Goal: Information Seeking & Learning: Learn about a topic

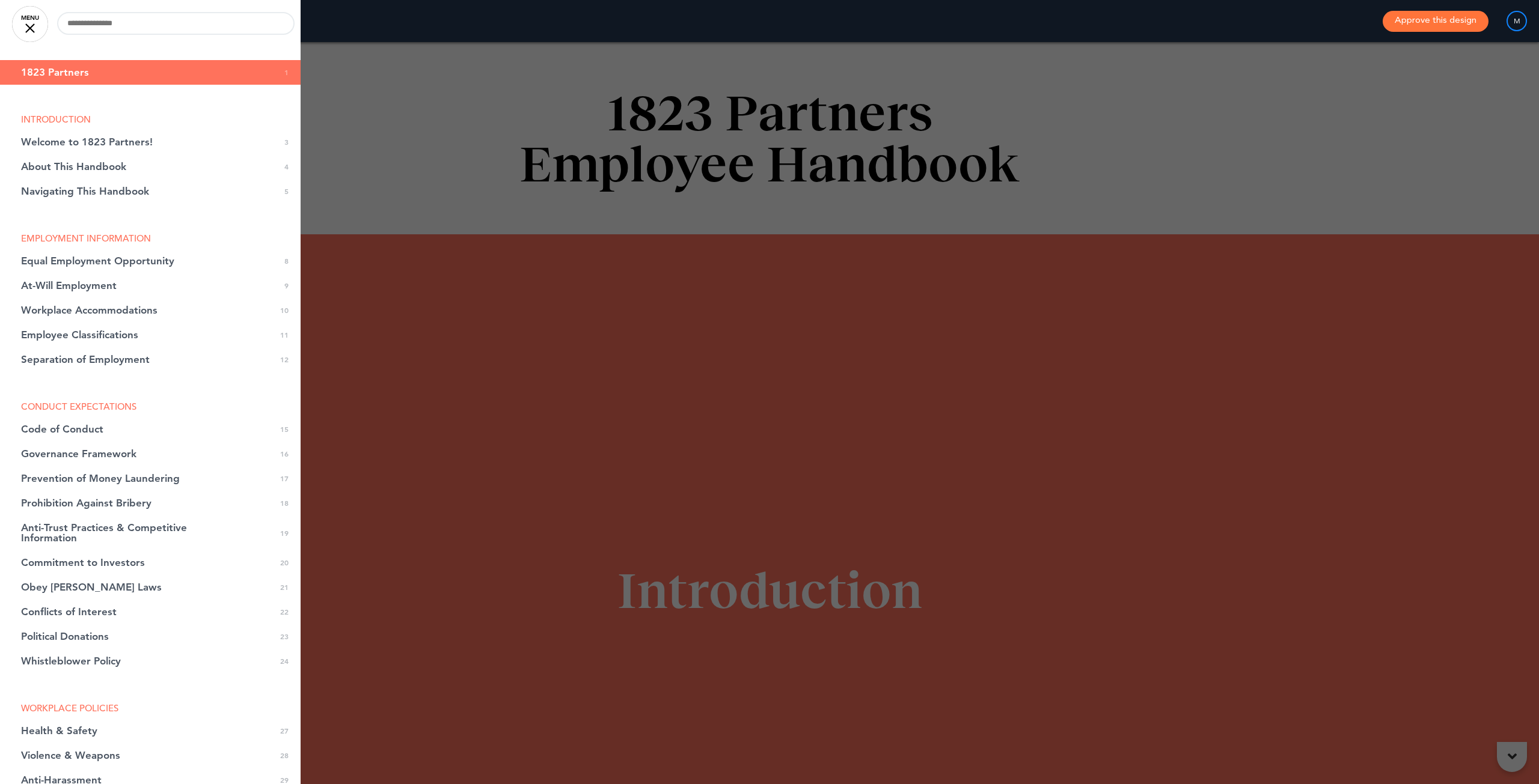
click at [30, 25] on link "MENU" at bounding box center [29, 23] width 36 height 36
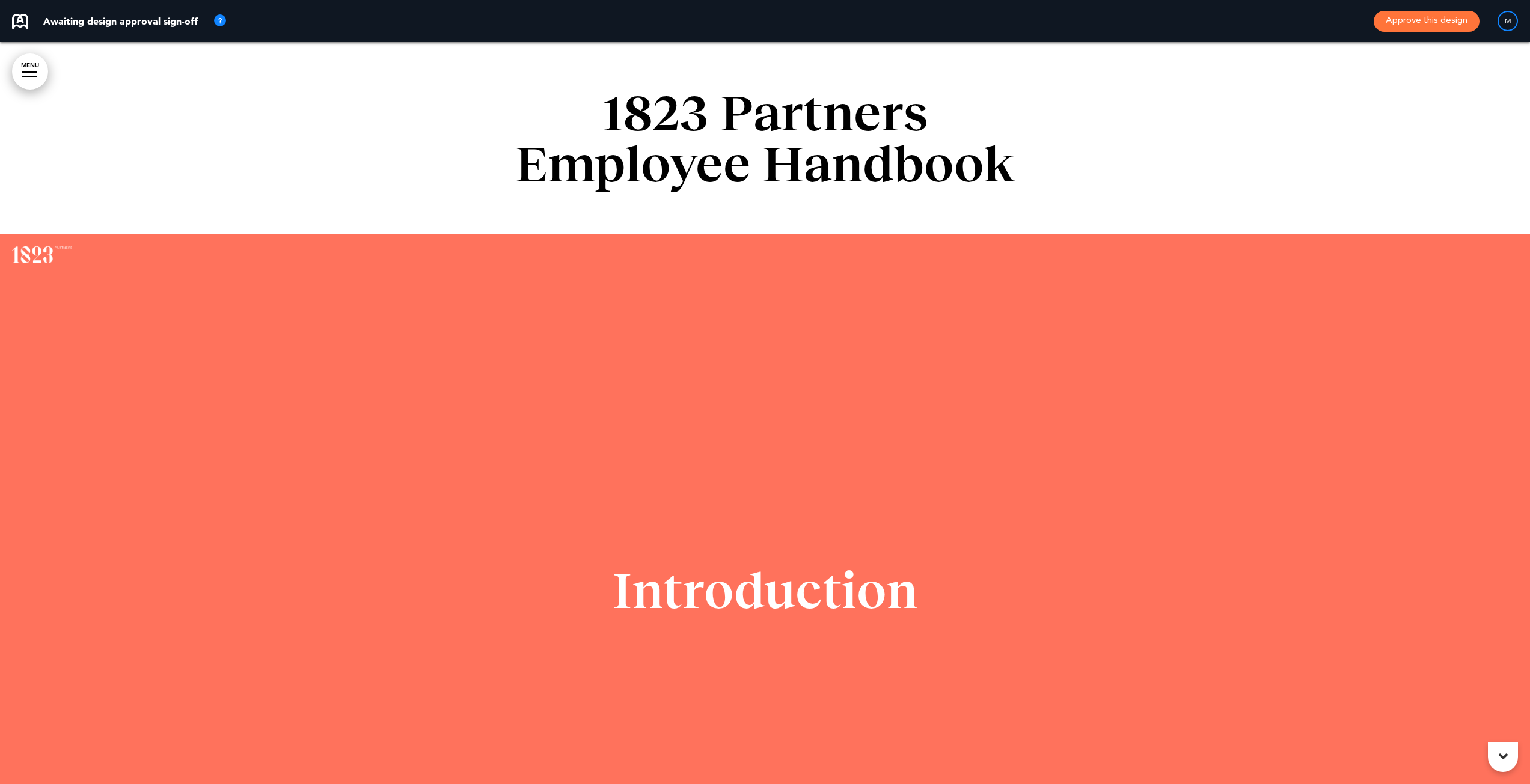
click at [35, 69] on link "MENU" at bounding box center [29, 71] width 36 height 36
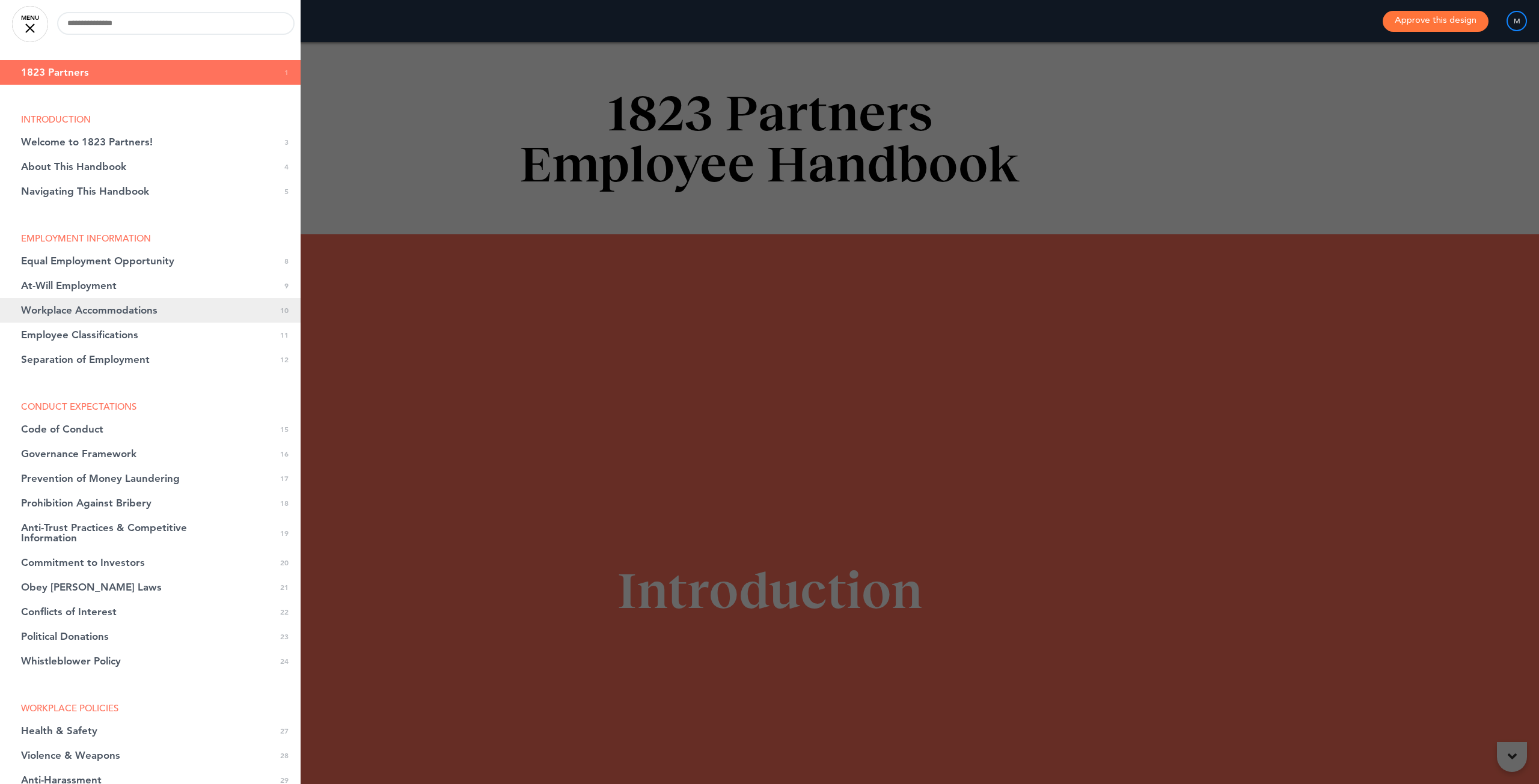
click at [55, 301] on link "Workplace Accommodations 0 10" at bounding box center [150, 310] width 301 height 24
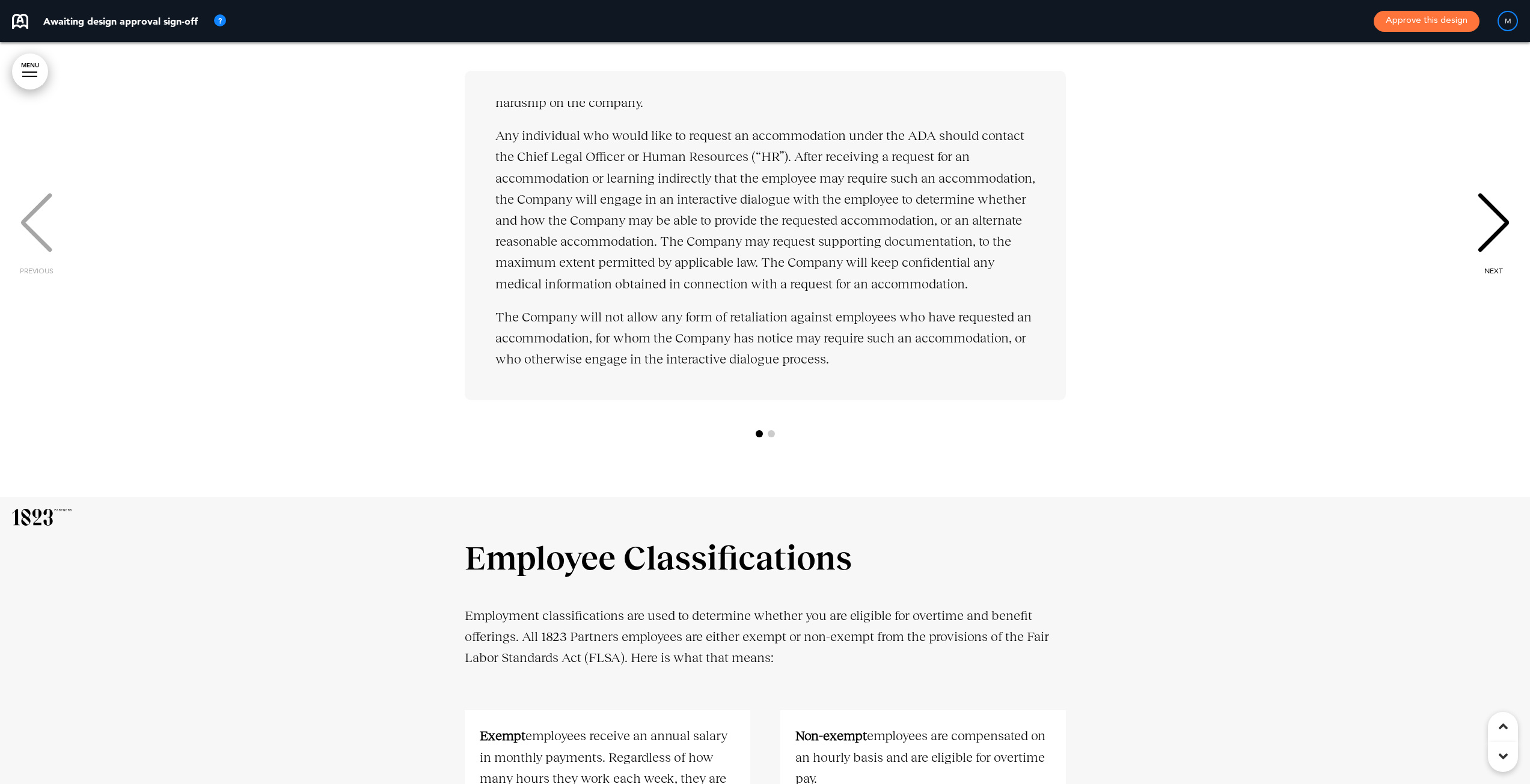
scroll to position [6426, 0]
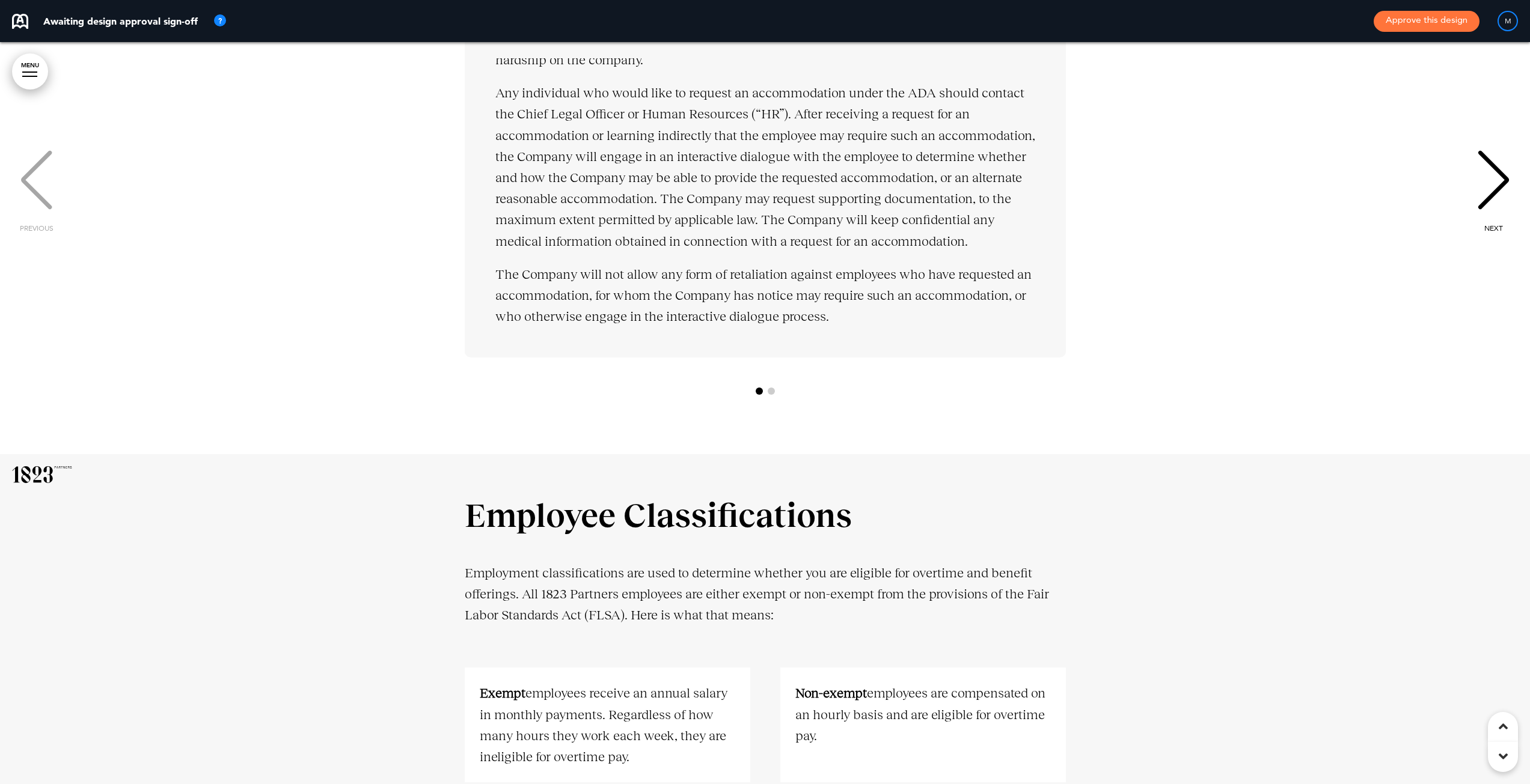
click at [1485, 184] on div "NEXT" at bounding box center [1493, 191] width 36 height 60
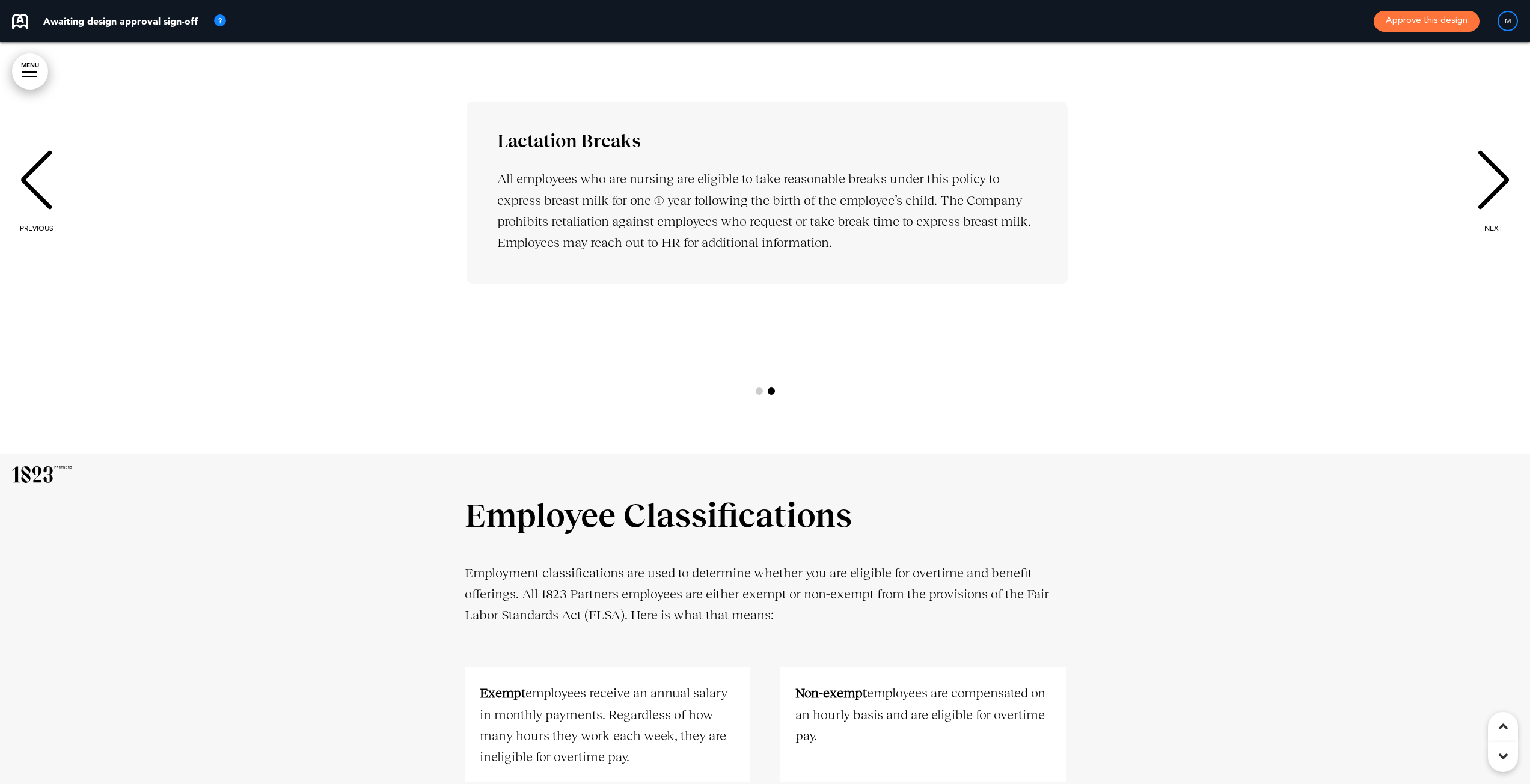
scroll to position [0, 1511]
click at [1485, 184] on div "NEXT" at bounding box center [1493, 191] width 36 height 60
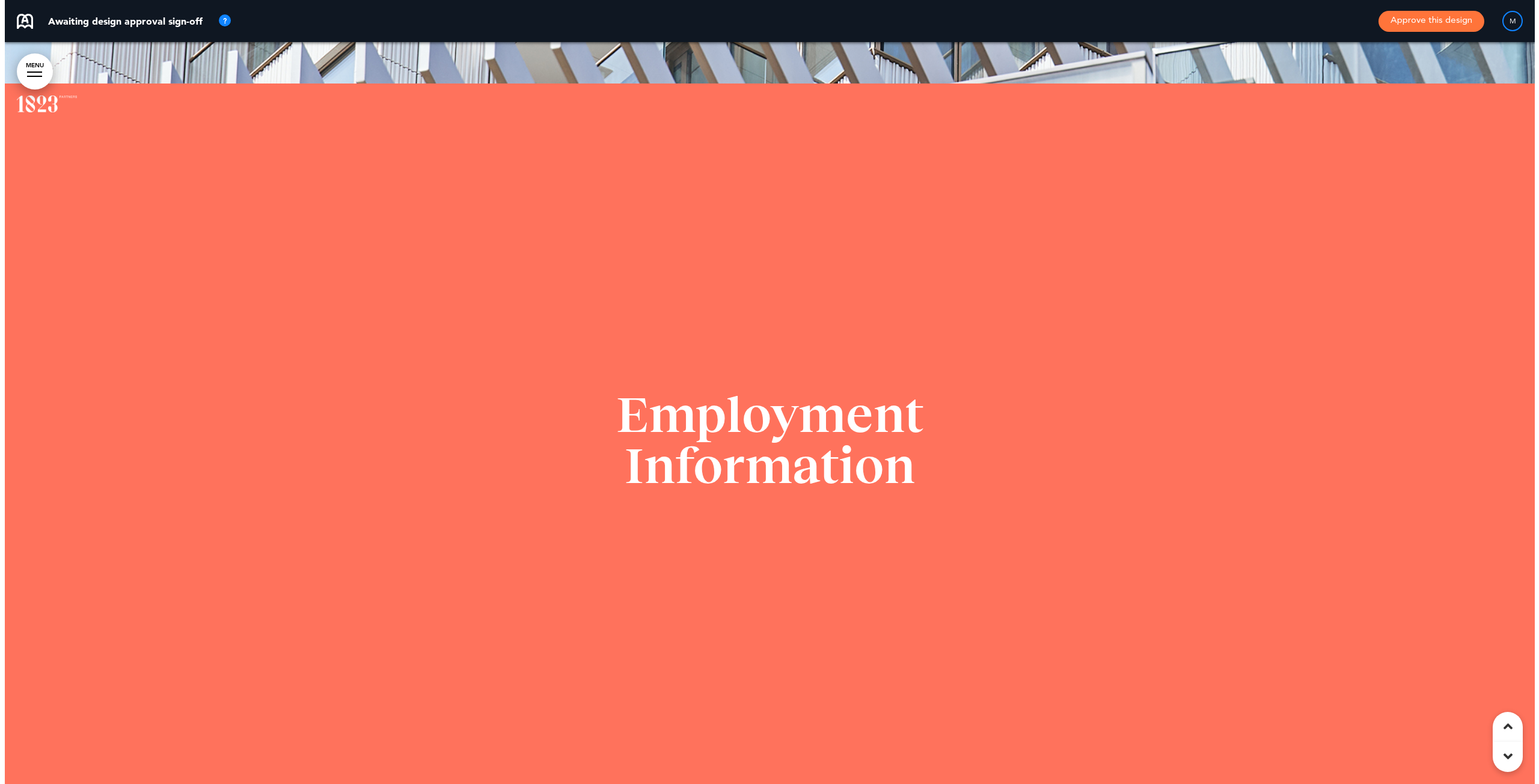
scroll to position [3781, 0]
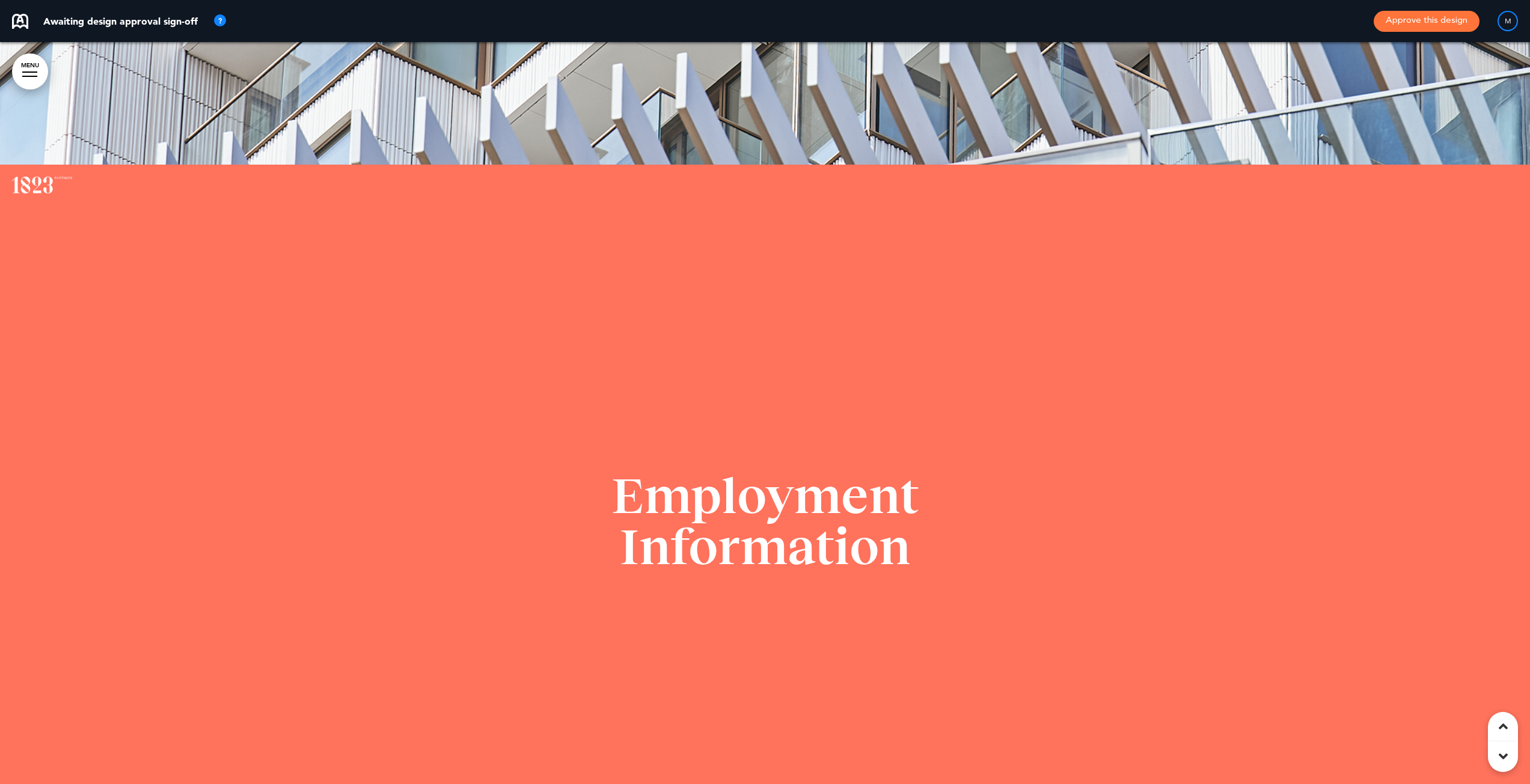
click at [41, 72] on link "MENU" at bounding box center [29, 71] width 36 height 36
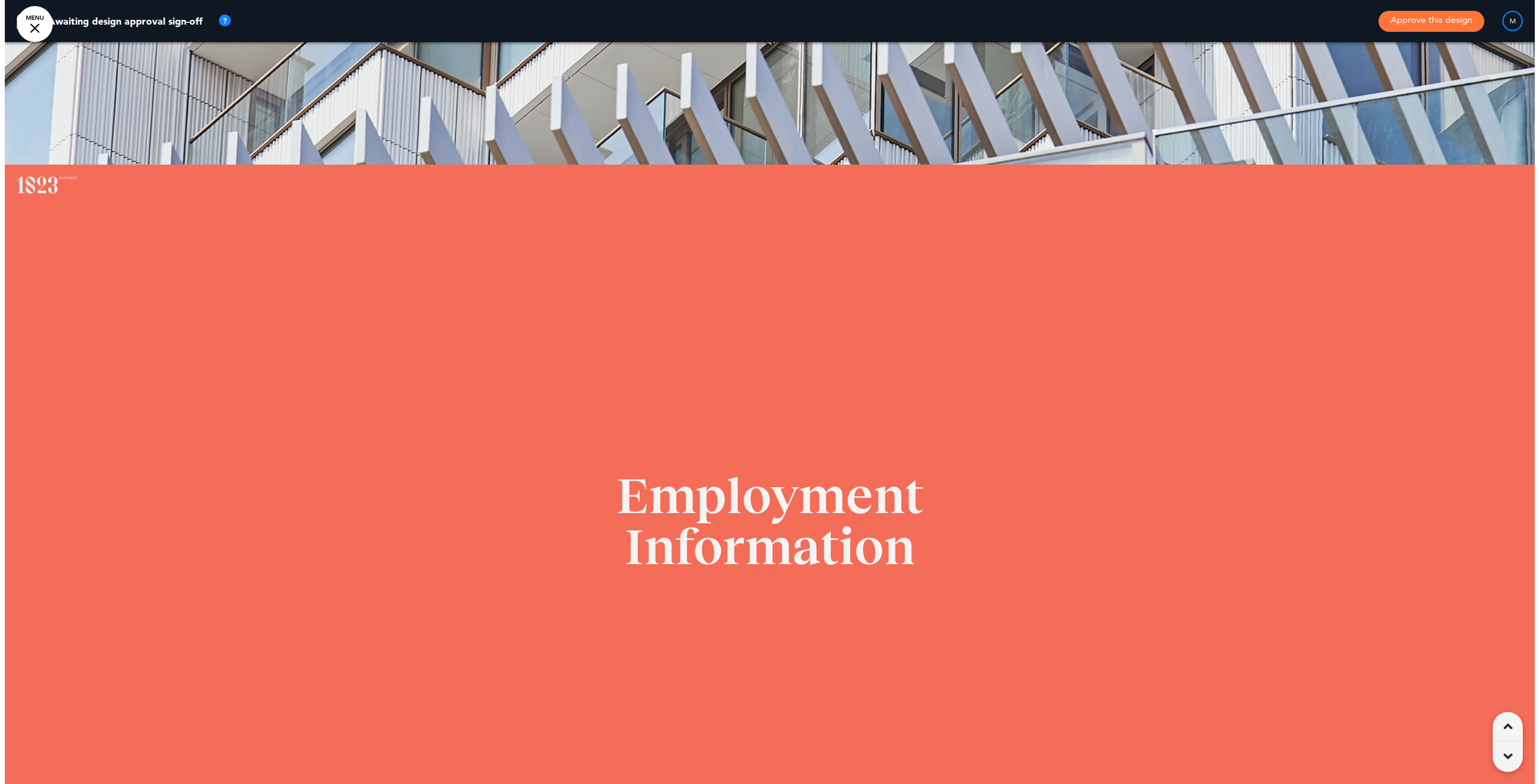
scroll to position [0, 1521]
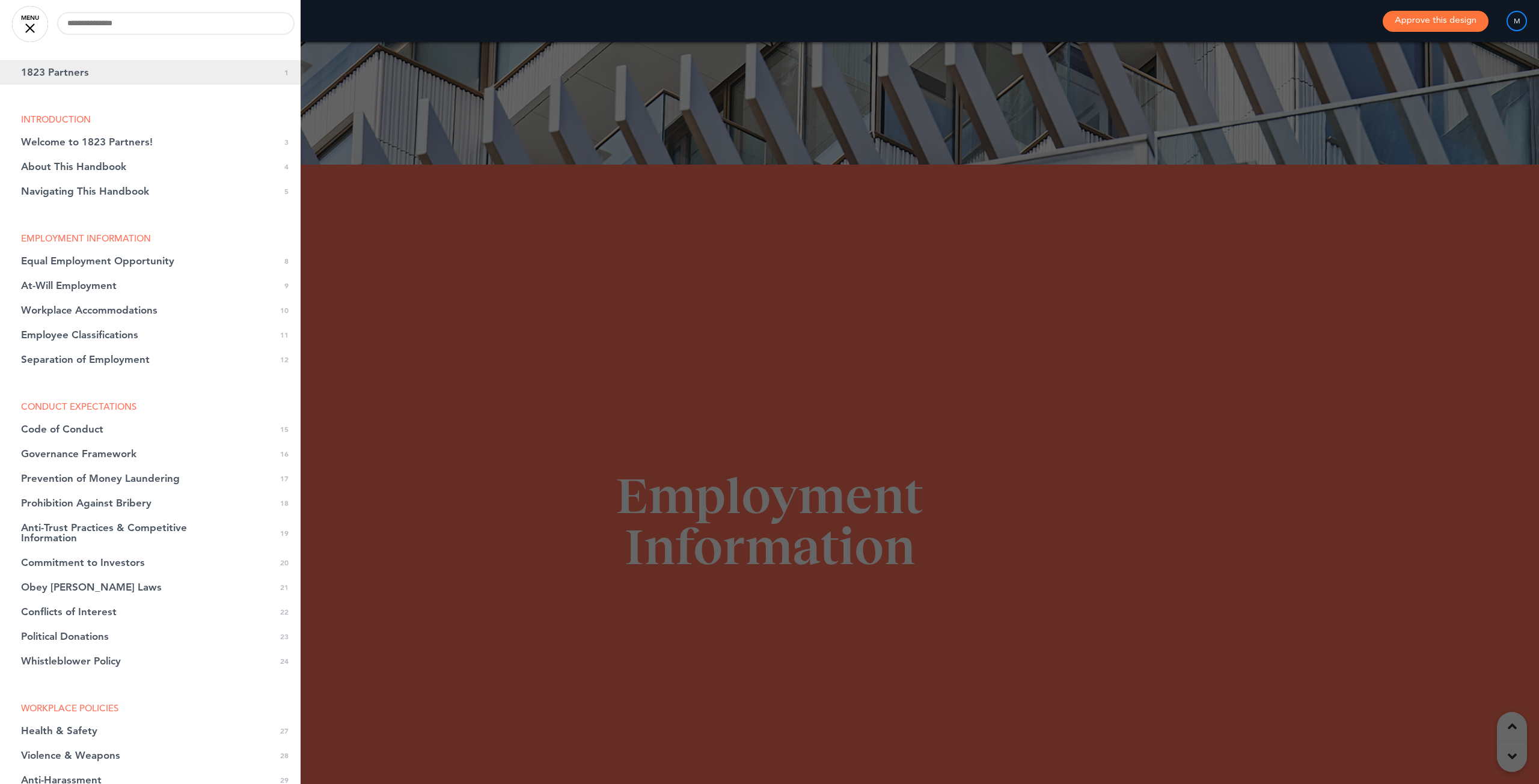
click at [36, 77] on span "1823 Partners" at bounding box center [54, 72] width 68 height 10
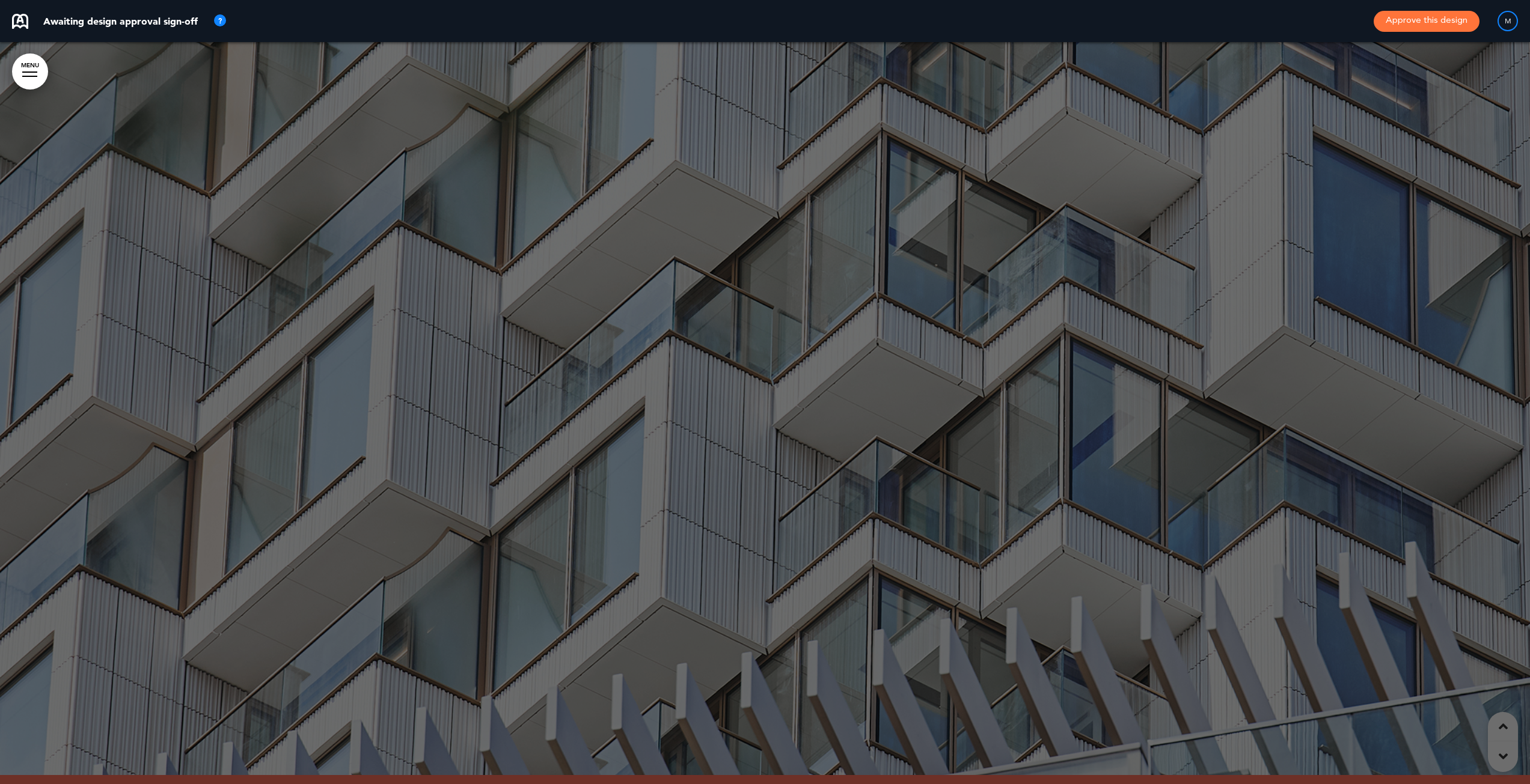
scroll to position [0, 0]
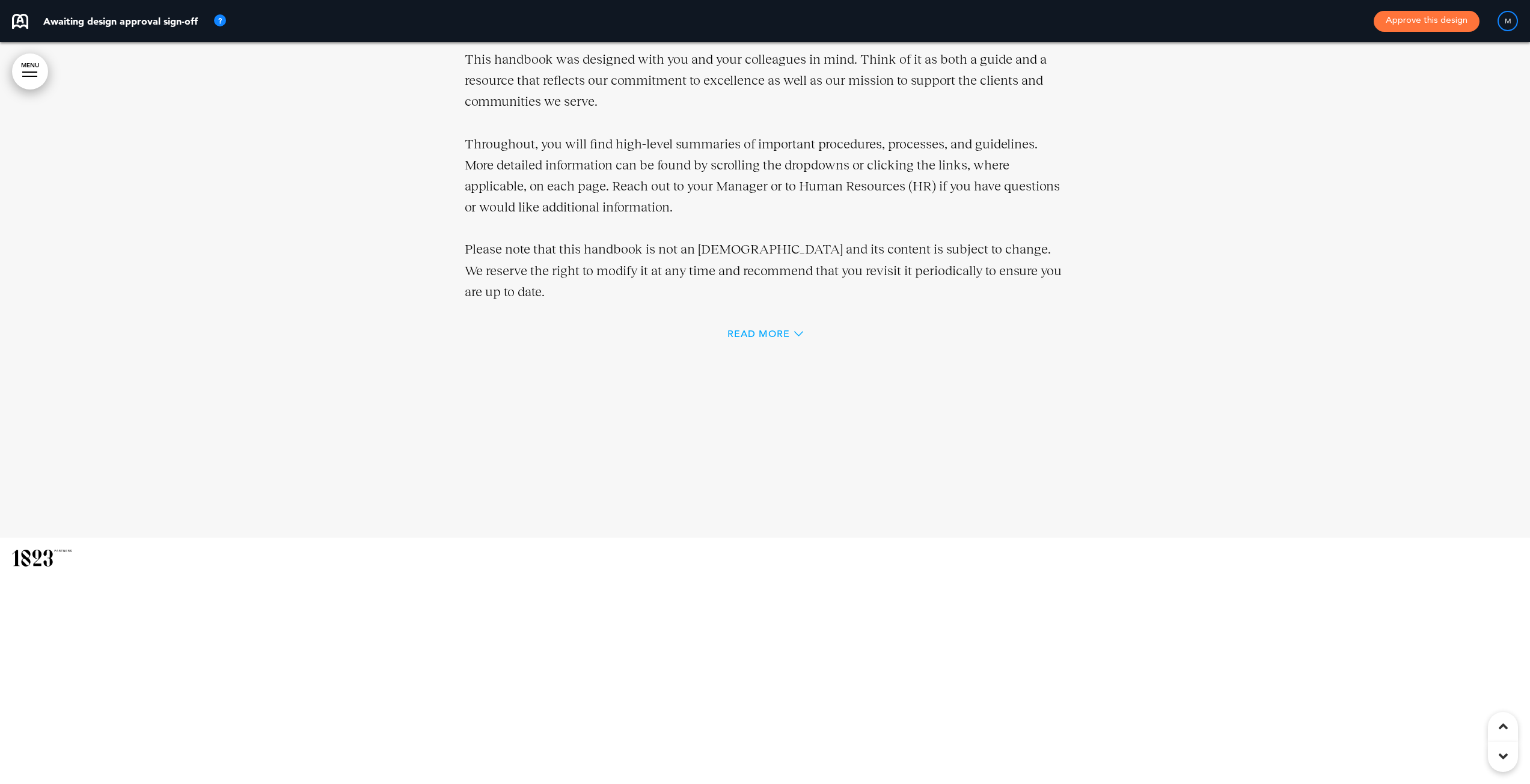
click at [761, 333] on span "Read More" at bounding box center [759, 334] width 63 height 10
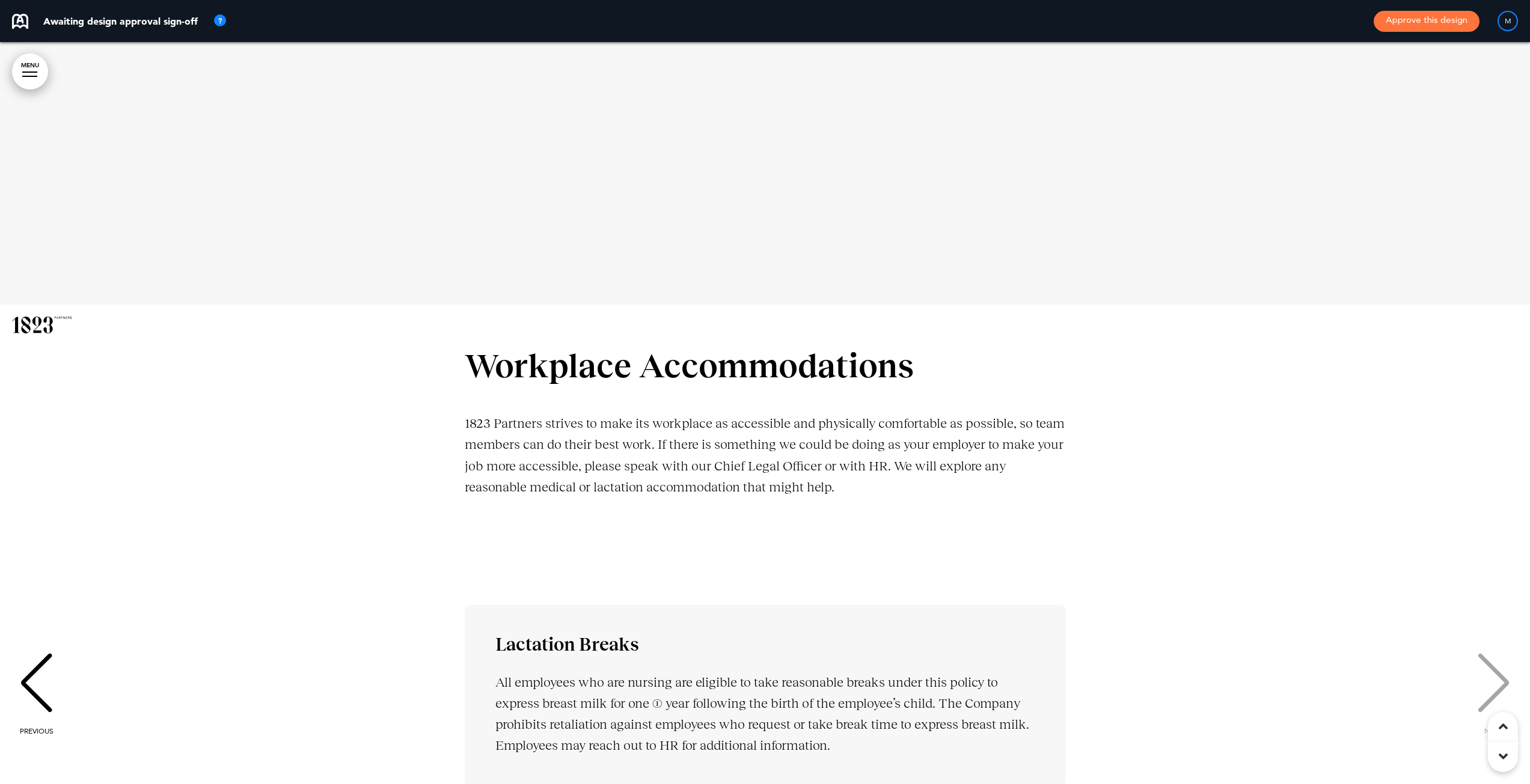
scroll to position [6286, 0]
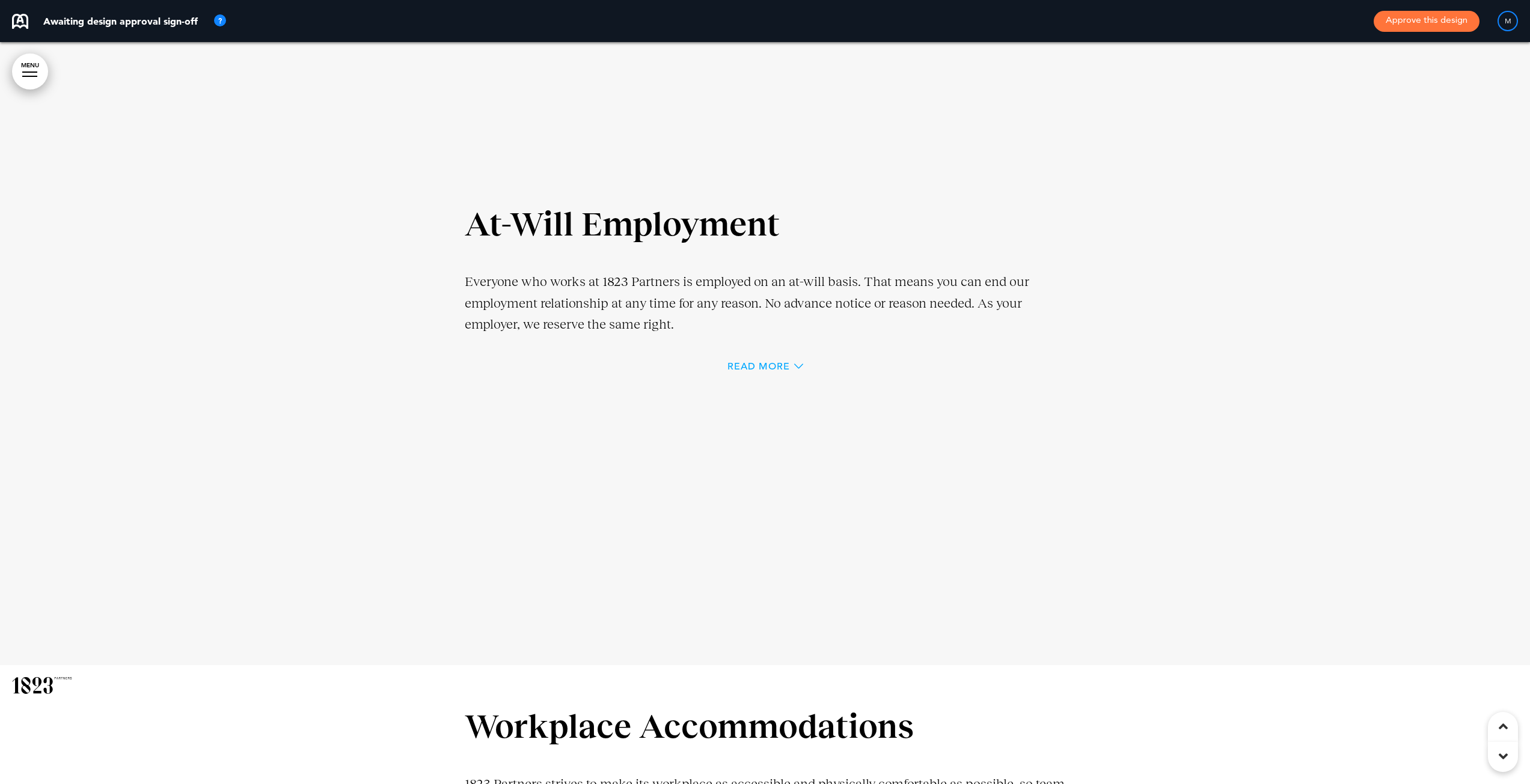
click at [764, 368] on span "Read More" at bounding box center [759, 367] width 63 height 10
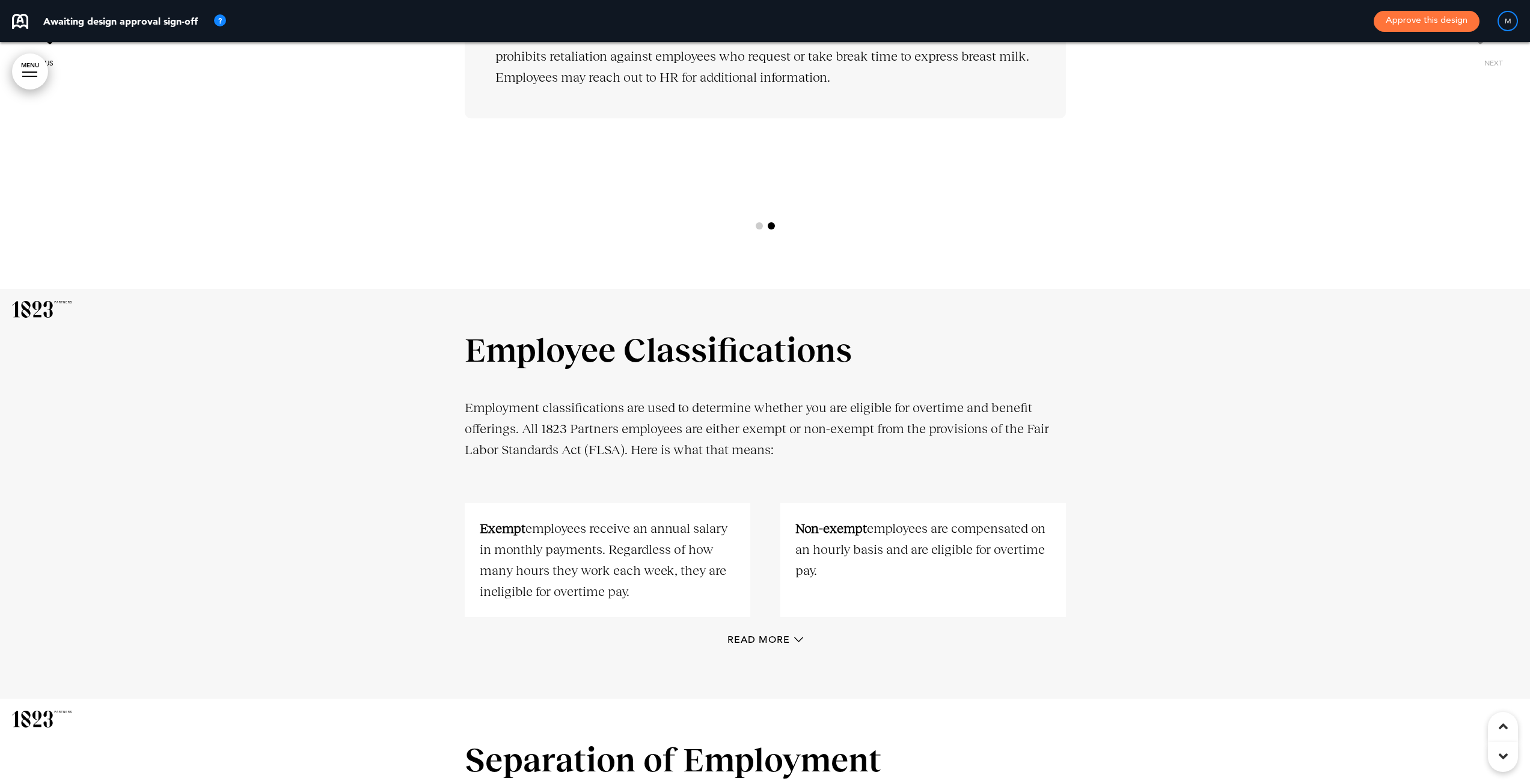
scroll to position [7375, 0]
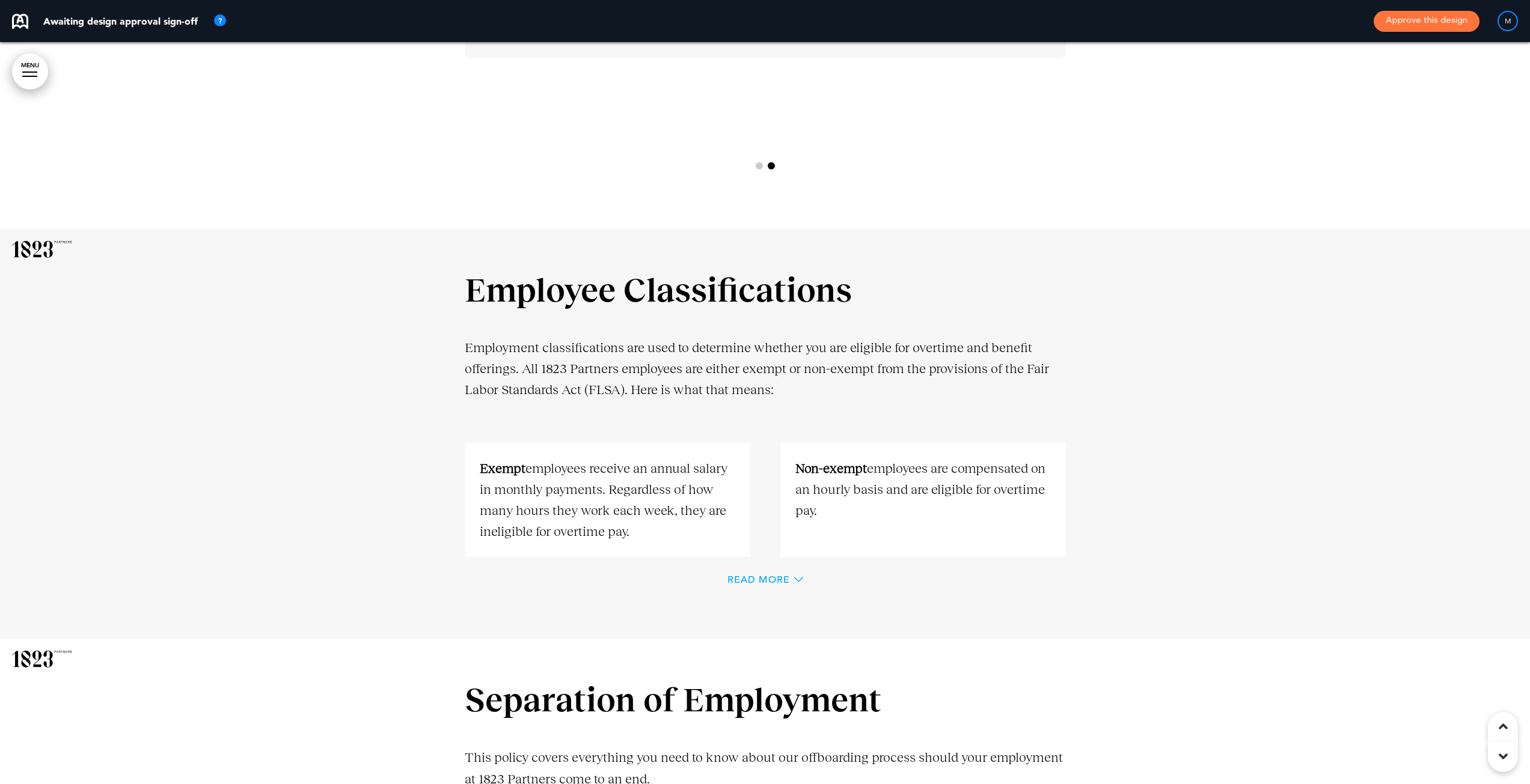
click at [774, 584] on span "Read More" at bounding box center [759, 580] width 63 height 10
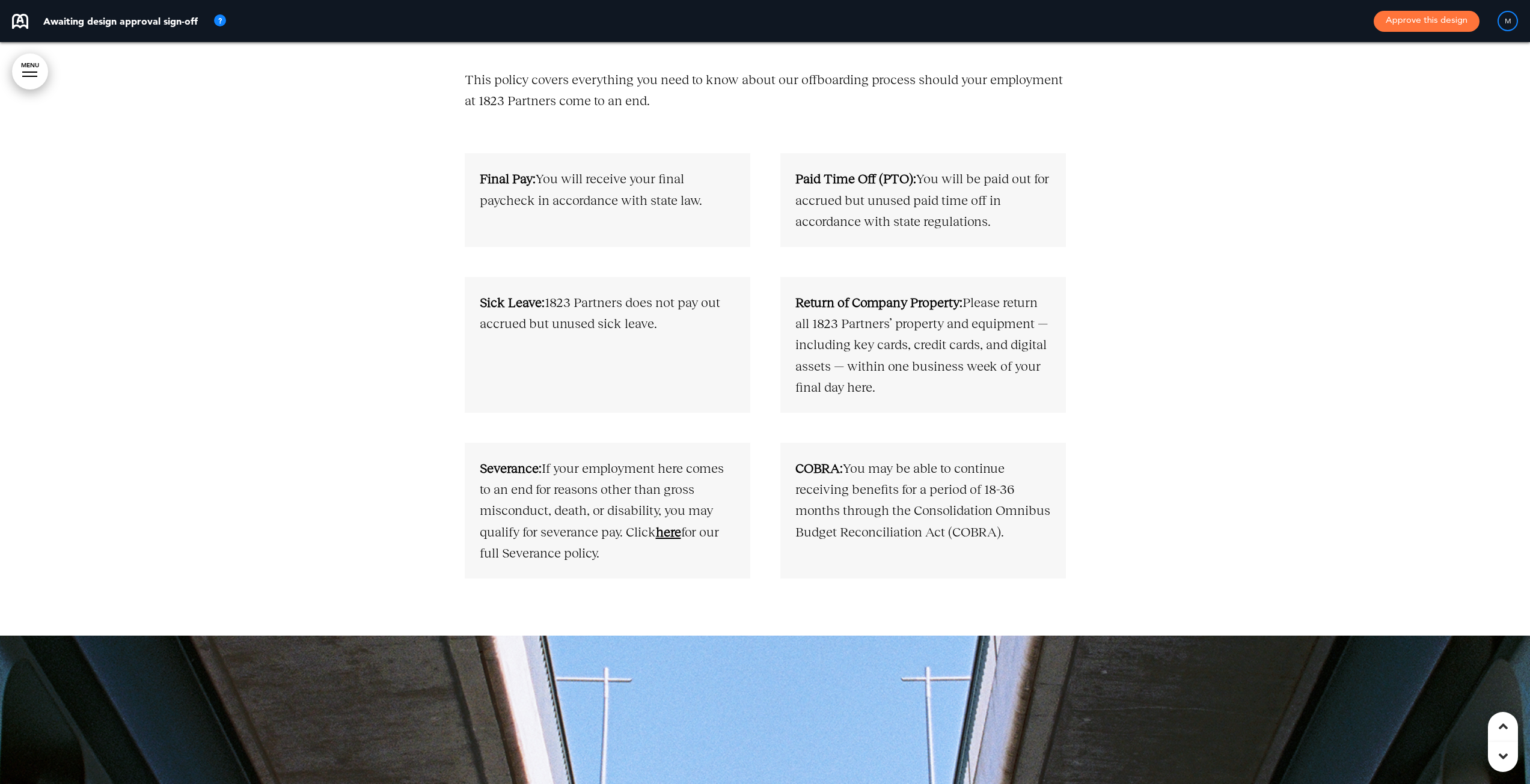
scroll to position [8277, 0]
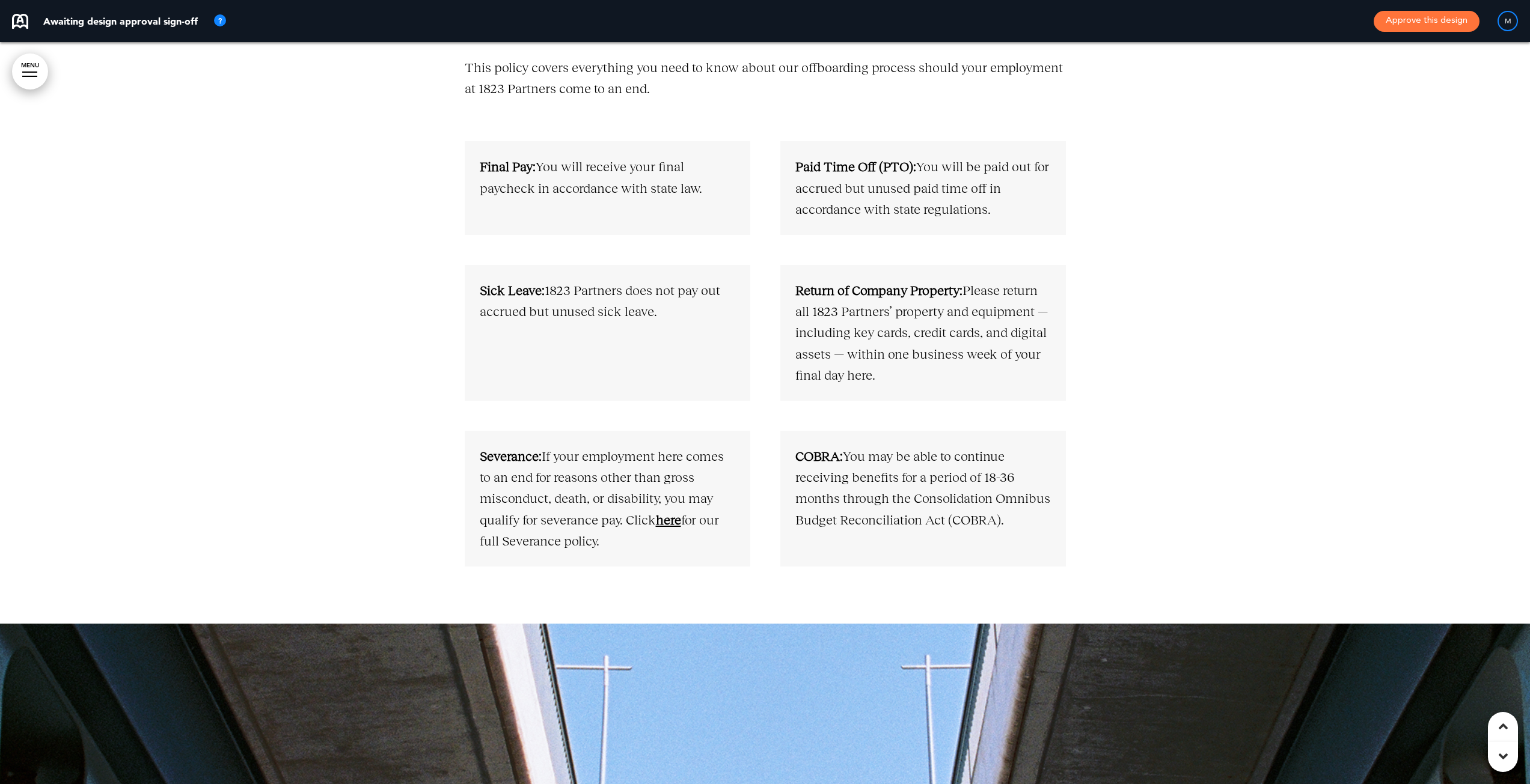
click at [668, 518] on link "﻿here" at bounding box center [669, 520] width 25 height 15
click at [670, 522] on link "﻿here" at bounding box center [669, 520] width 25 height 15
click at [668, 524] on link "﻿here" at bounding box center [669, 520] width 25 height 15
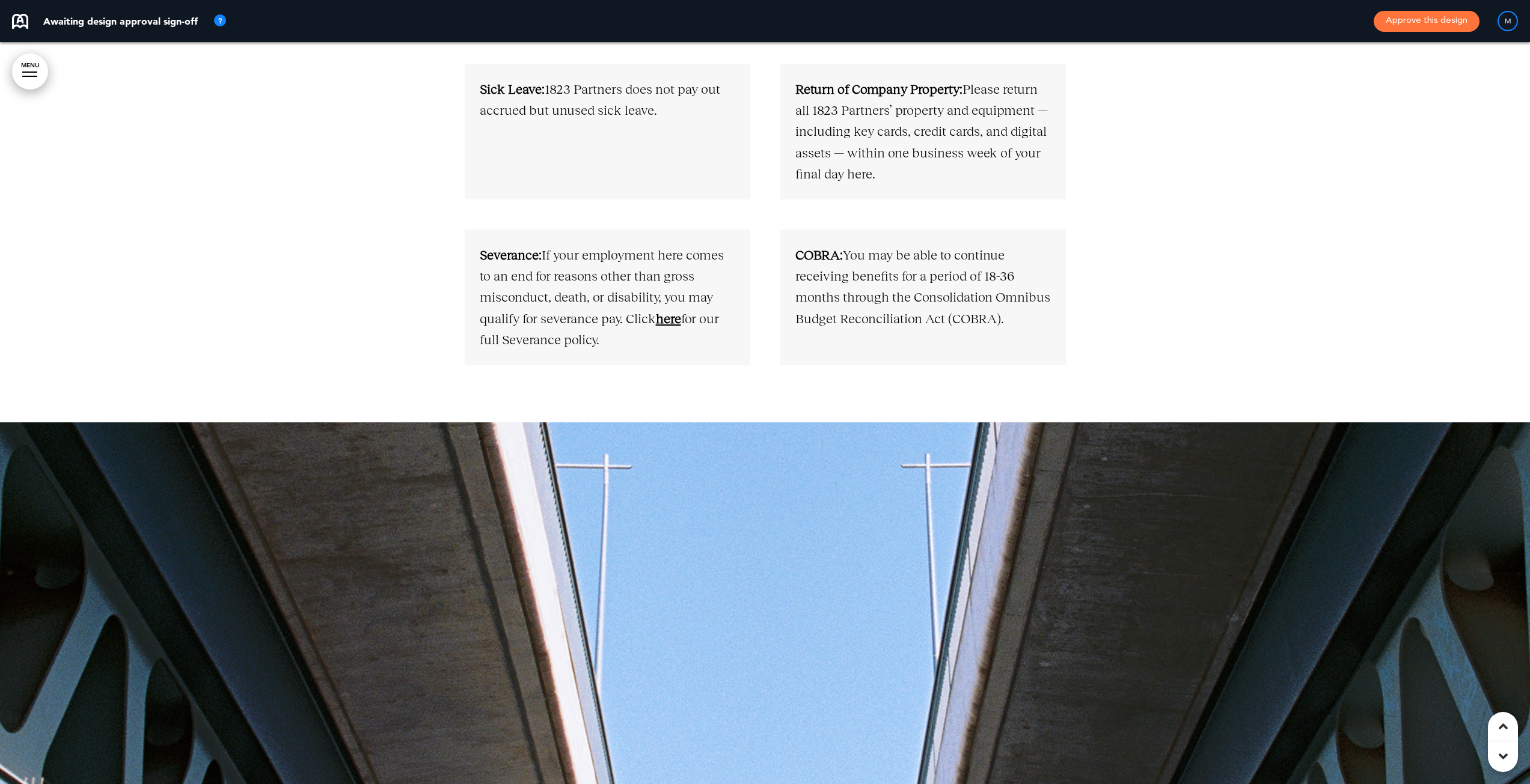
scroll to position [8217, 0]
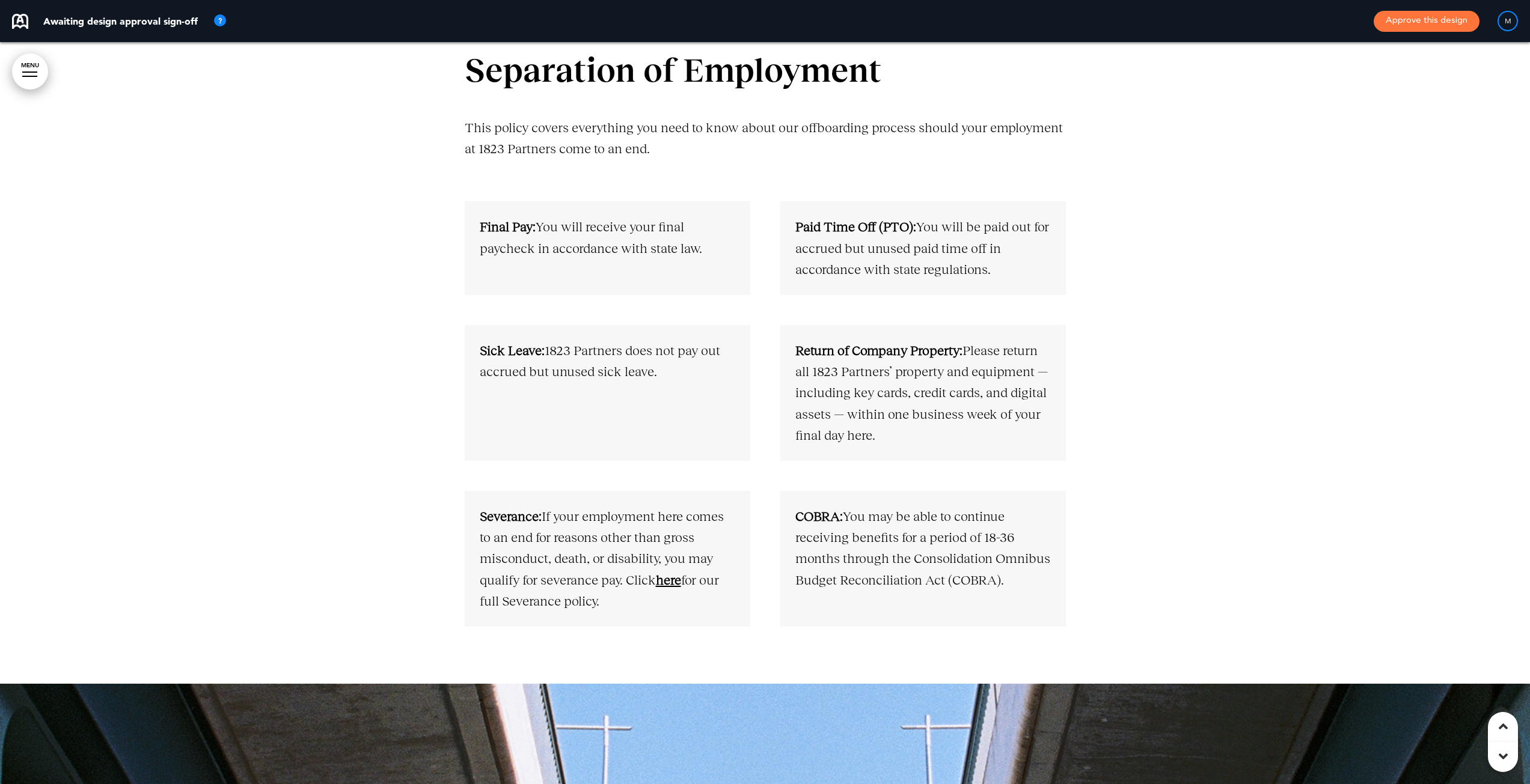
click at [678, 583] on link "﻿here" at bounding box center [669, 579] width 25 height 15
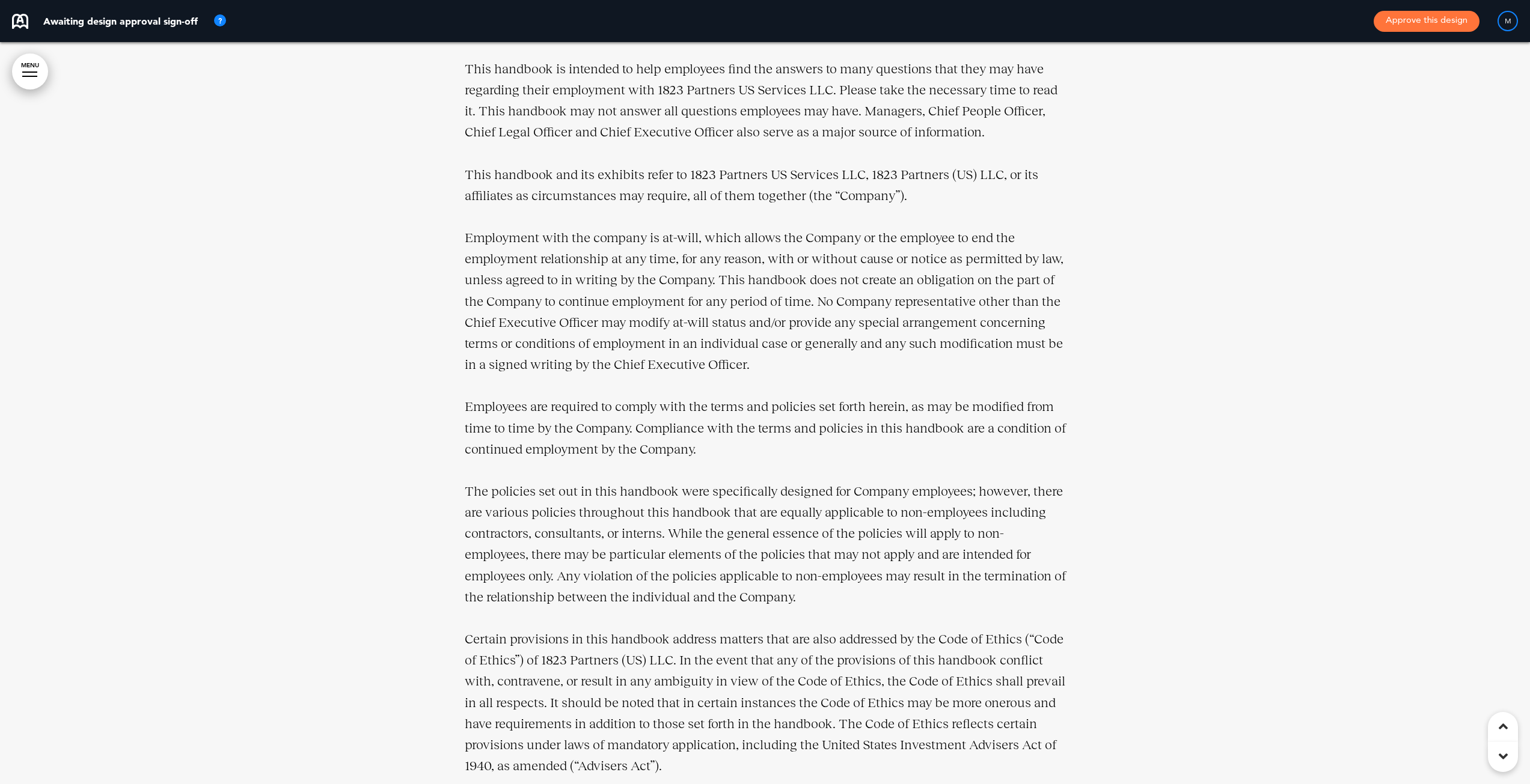
scroll to position [2404, 0]
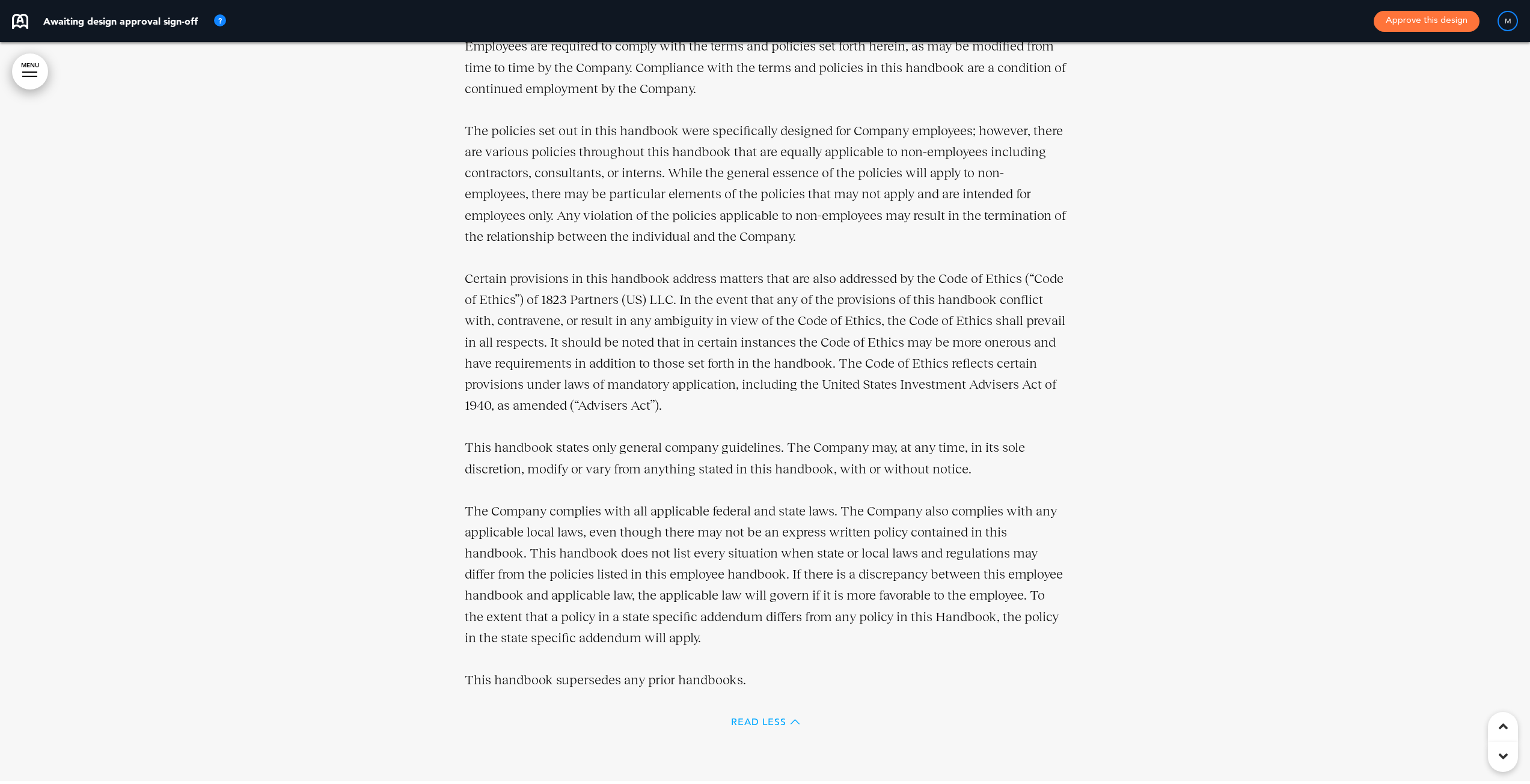
click at [776, 722] on span "Read Less" at bounding box center [759, 722] width 55 height 10
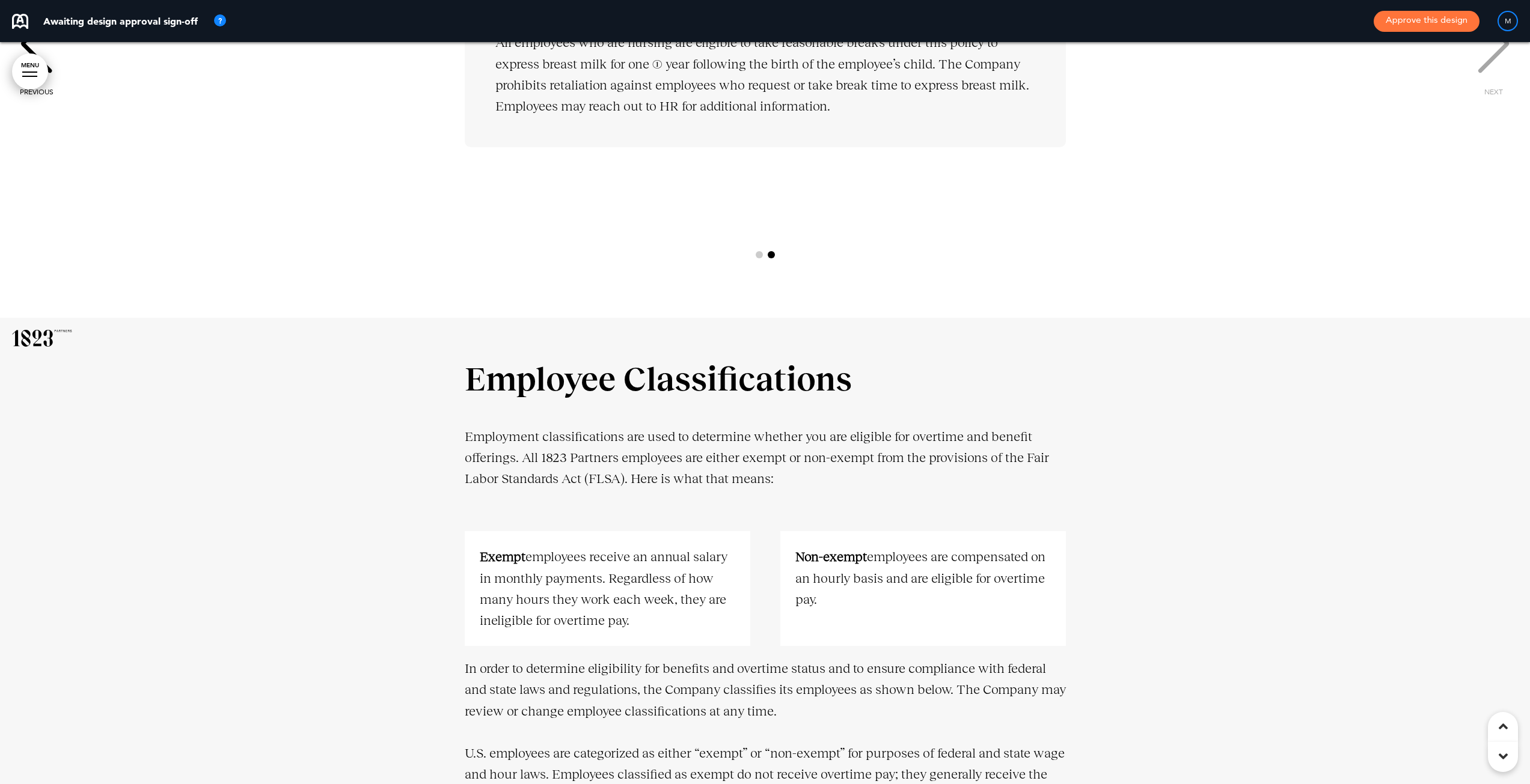
scroll to position [6756, 0]
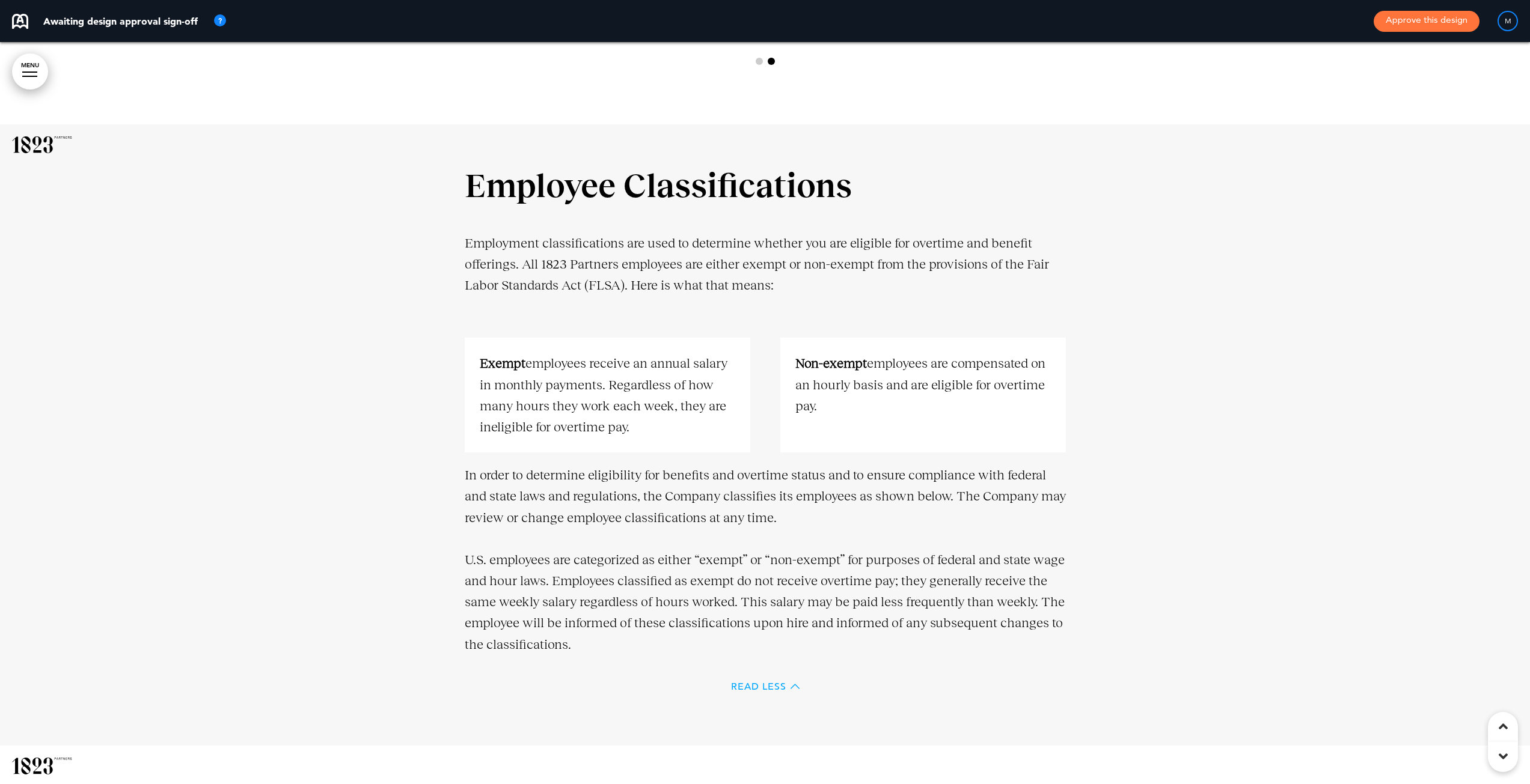
click at [753, 686] on span "Read Less" at bounding box center [759, 687] width 55 height 10
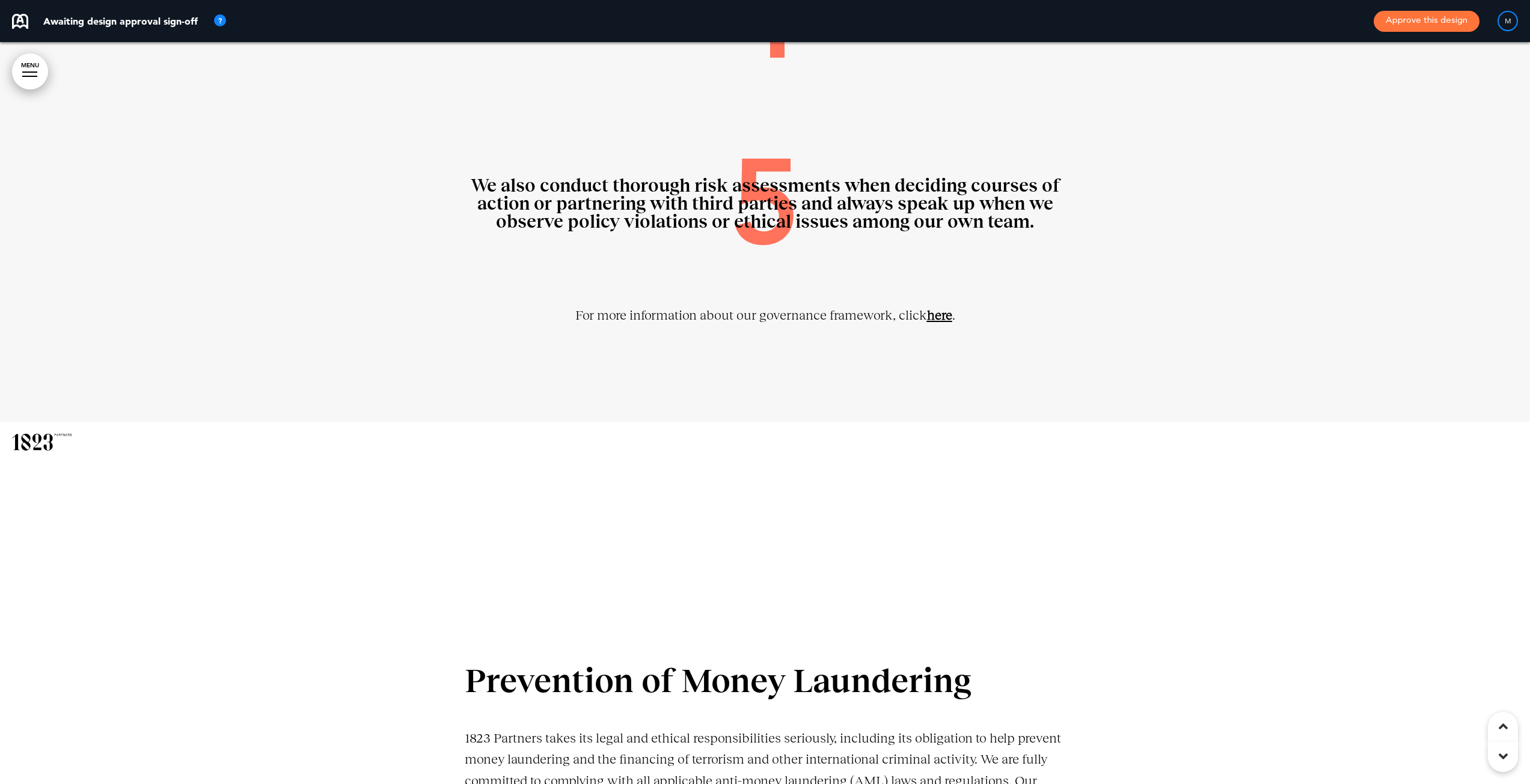
scroll to position [11013, 0]
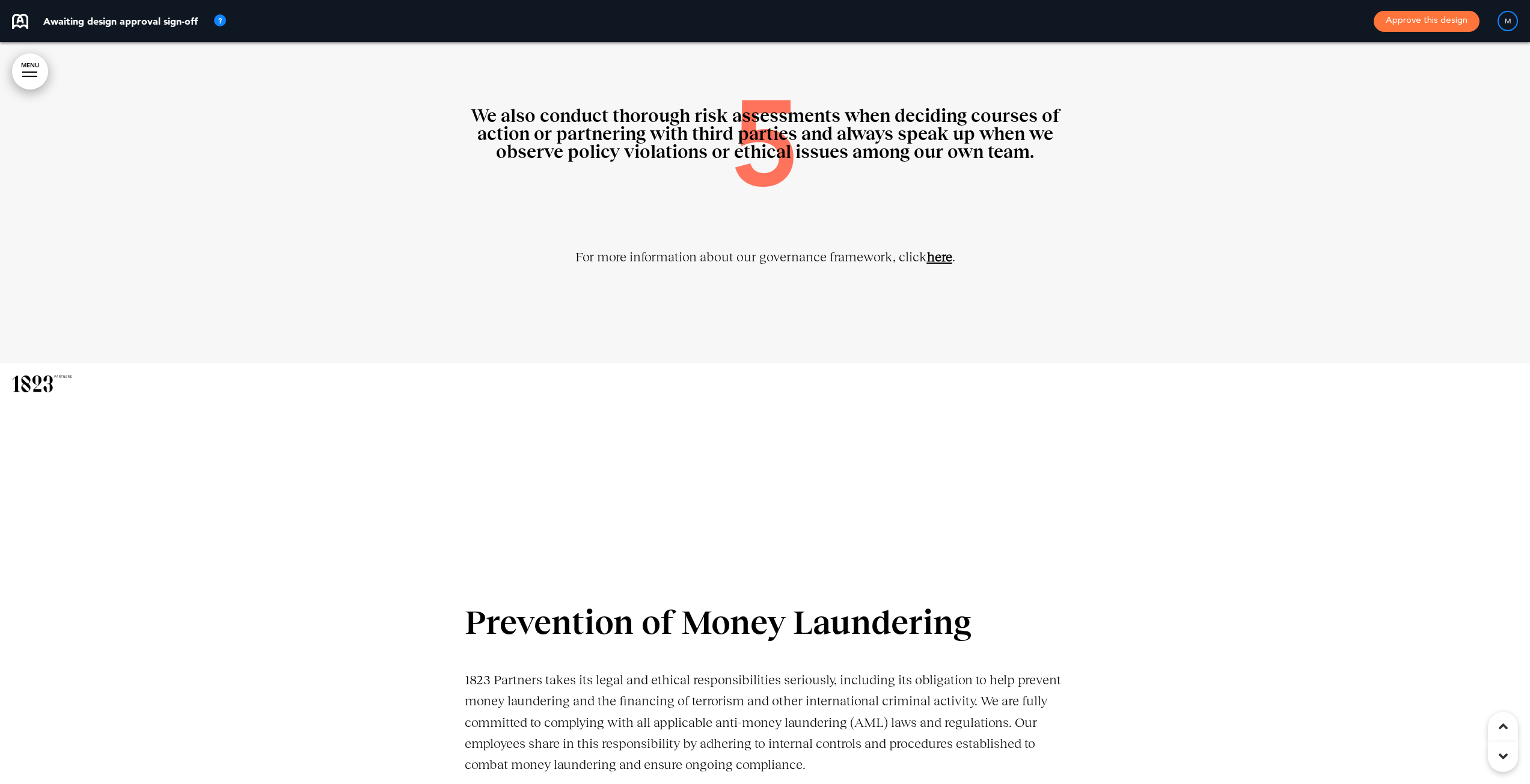
click at [937, 255] on link "﻿here" at bounding box center [940, 256] width 25 height 15
